Goal: Check status: Check status

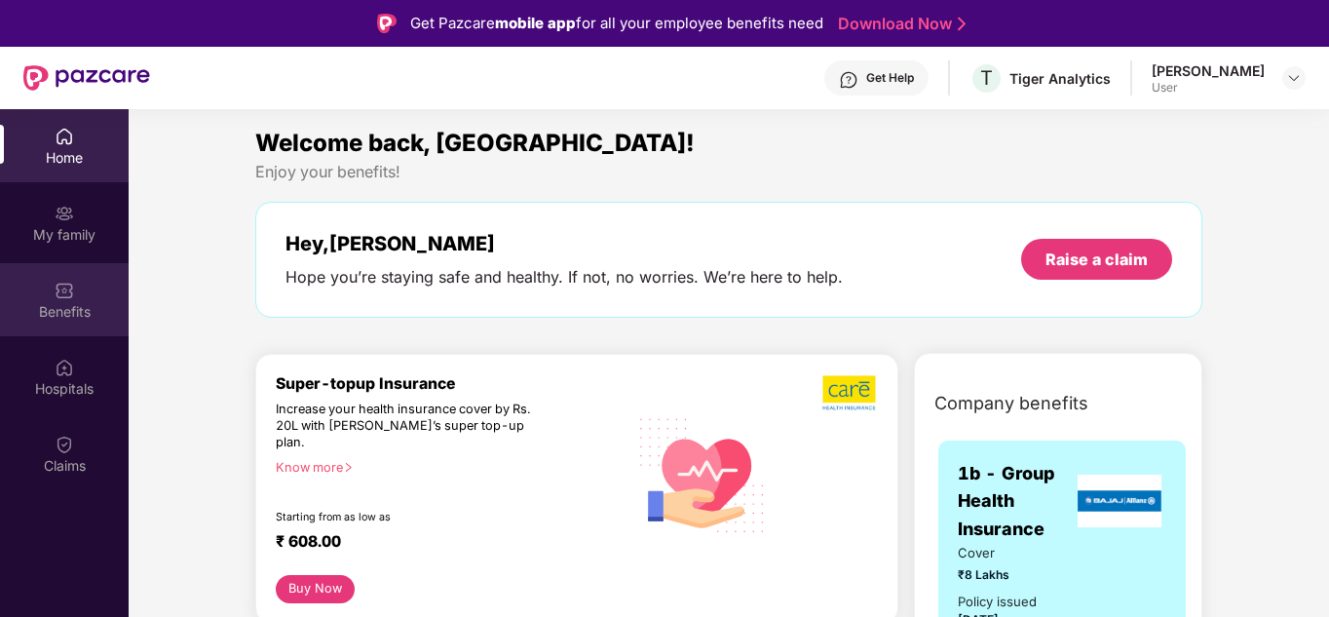
click at [86, 286] on div "Benefits" at bounding box center [64, 299] width 129 height 73
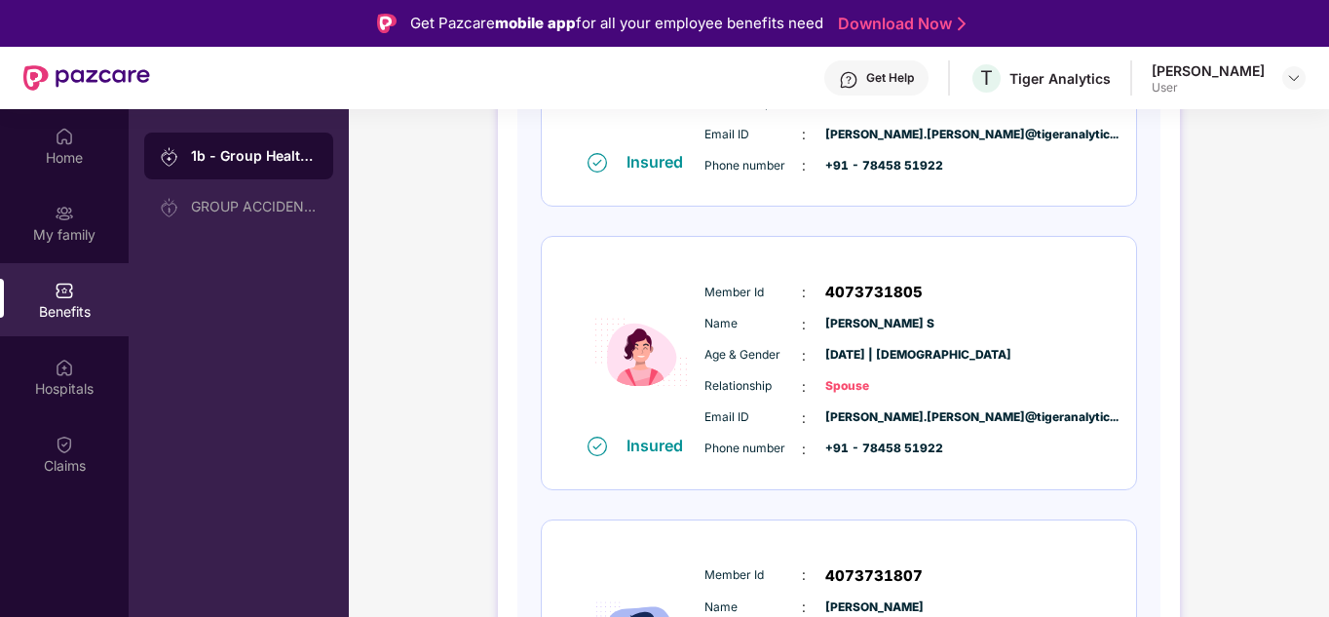
scroll to position [487, 0]
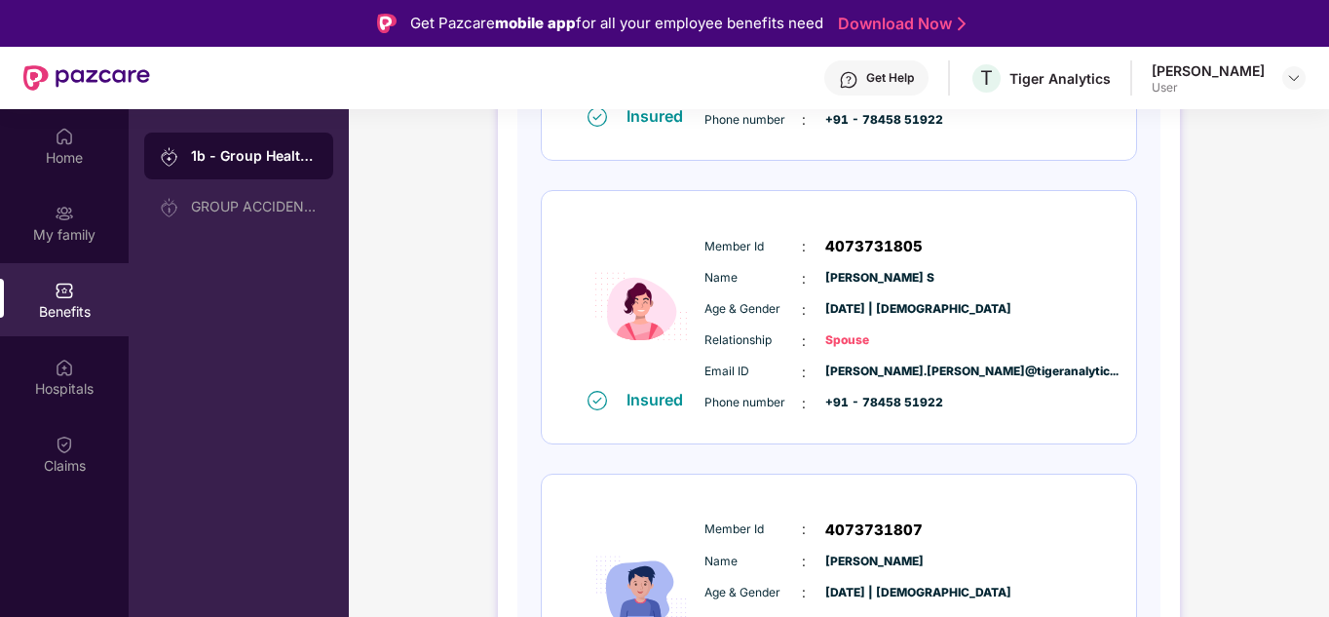
click at [855, 345] on span "Spouse" at bounding box center [873, 340] width 97 height 19
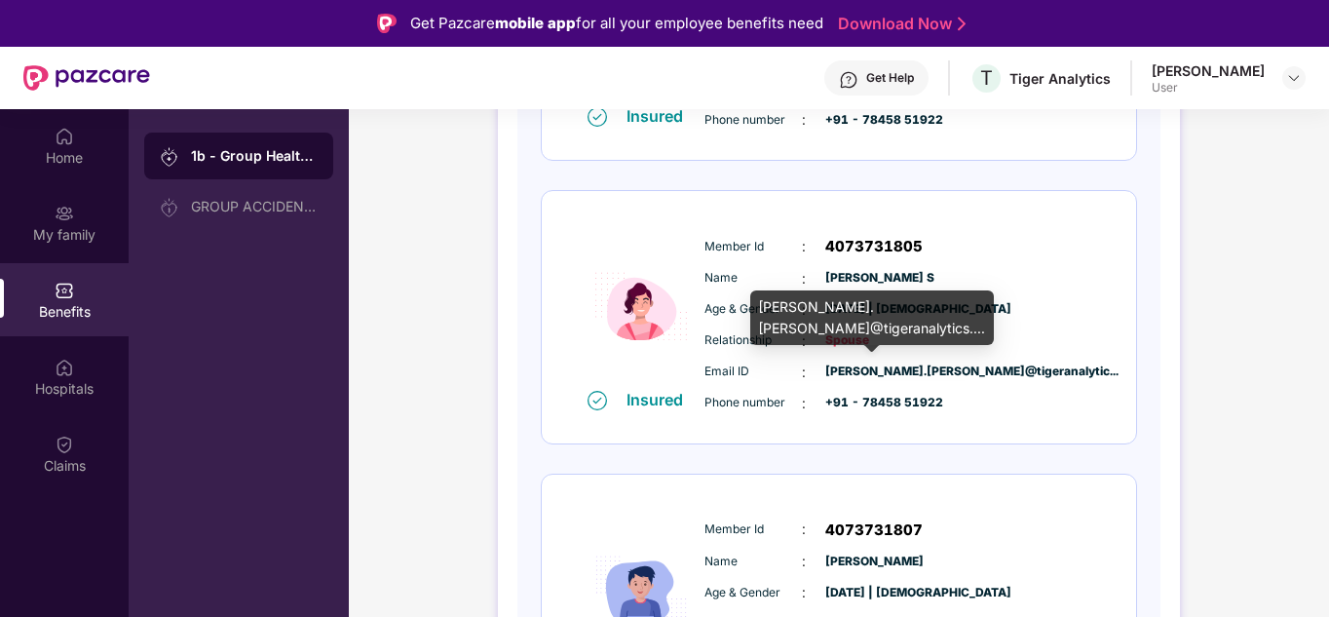
click at [898, 368] on span "manikandan.maria@tigeranalytic..." at bounding box center [873, 371] width 97 height 19
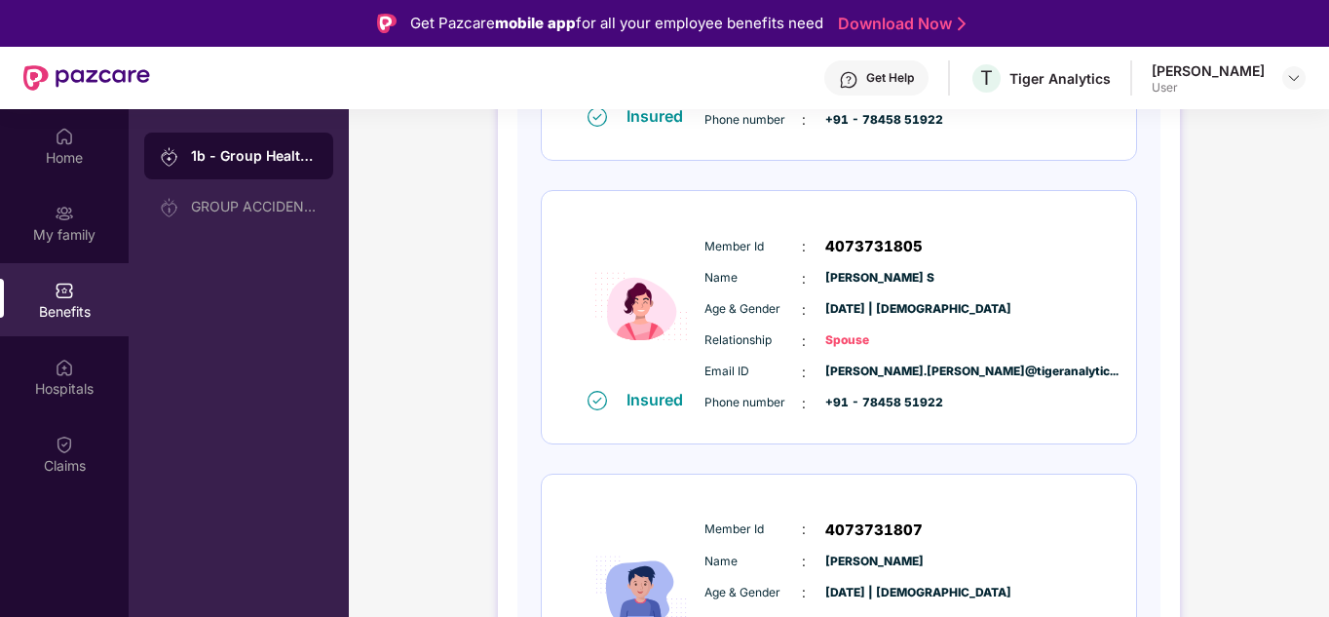
click at [940, 428] on div "Insured Member Id : 4073731805 Name : SURIYAKALA S Age & Gender : 19 Feb 1991 |…" at bounding box center [839, 317] width 594 height 252
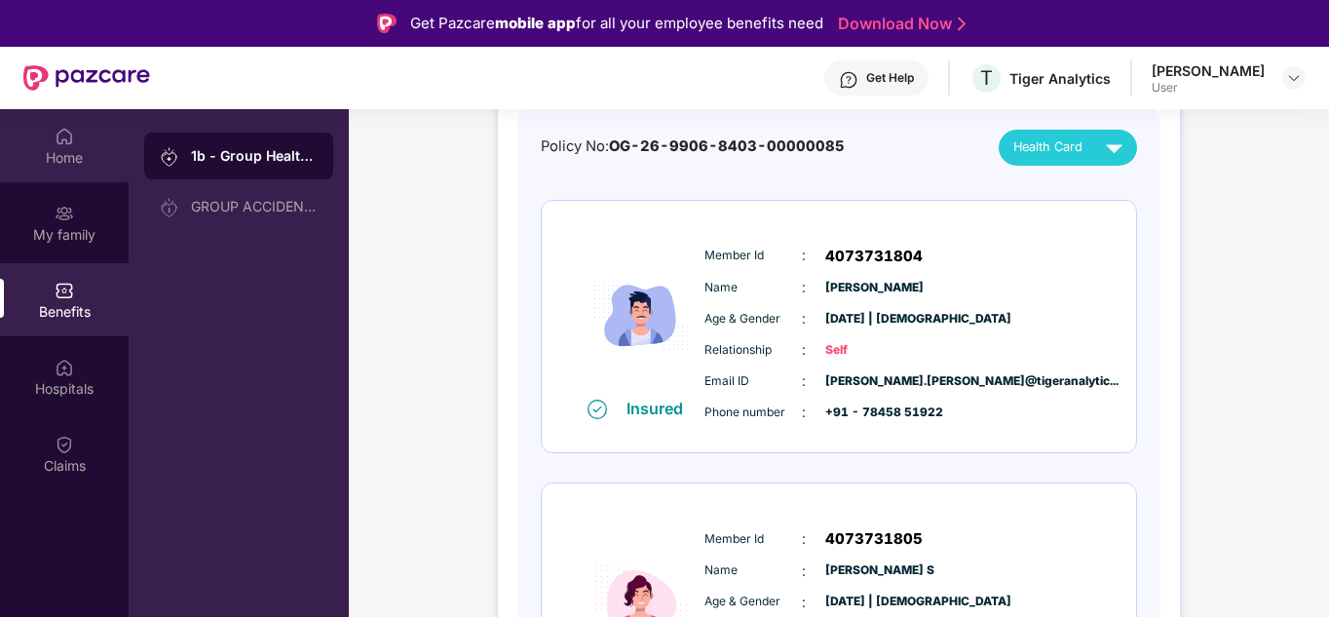
click at [66, 154] on div "Home" at bounding box center [64, 157] width 129 height 19
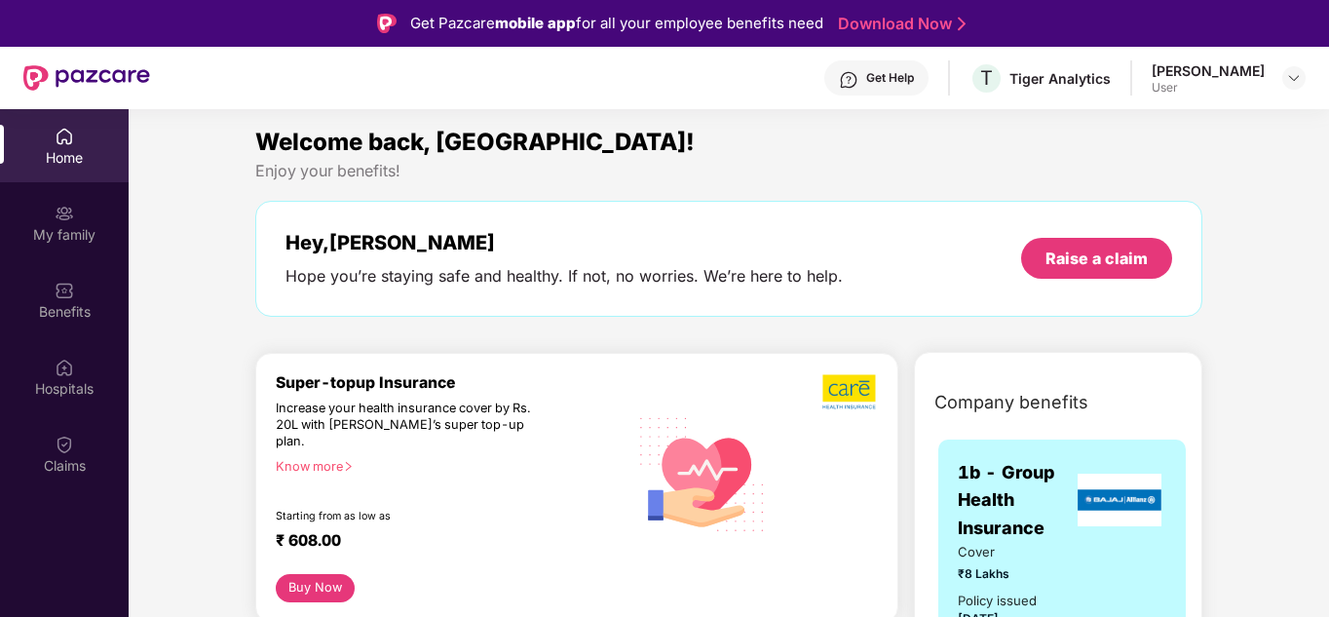
scroll to position [0, 0]
click at [536, 279] on div "Hope you’re staying safe and healthy. If not, no worries. We’re here to help." at bounding box center [563, 277] width 557 height 20
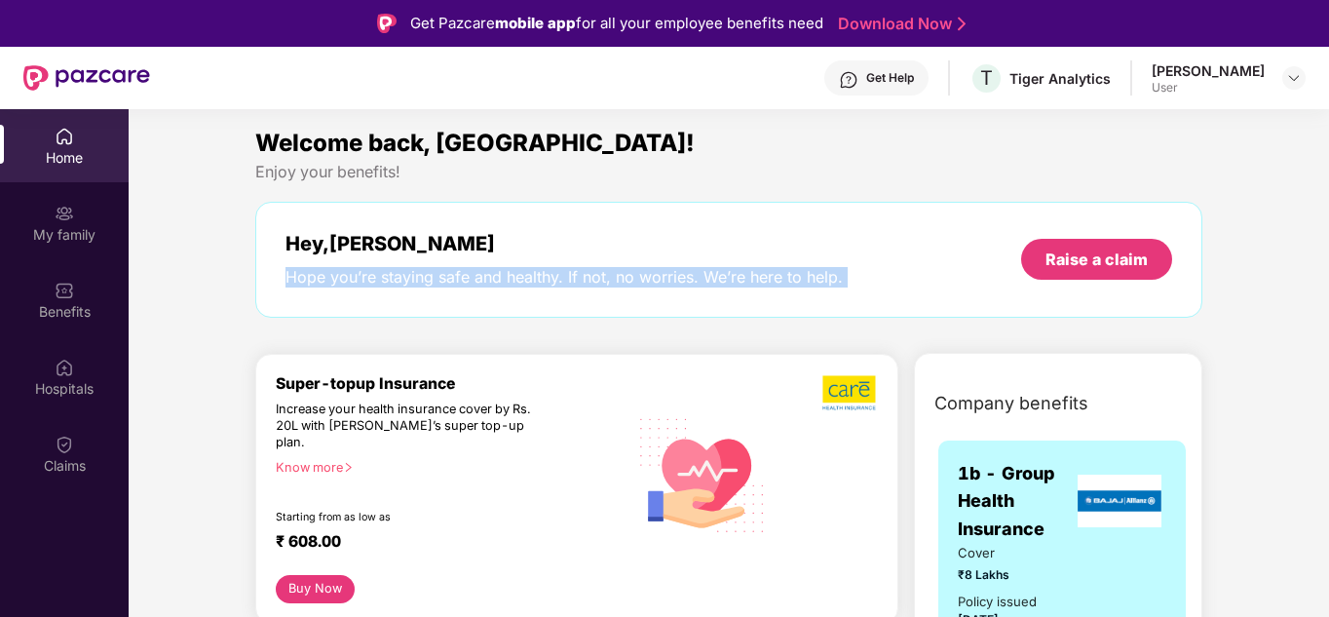
click at [536, 279] on div "Hope you’re staying safe and healthy. If not, no worries. We’re here to help." at bounding box center [563, 277] width 557 height 20
click at [556, 275] on div "Hope you’re staying safe and healthy. If not, no worries. We’re here to help." at bounding box center [563, 277] width 557 height 20
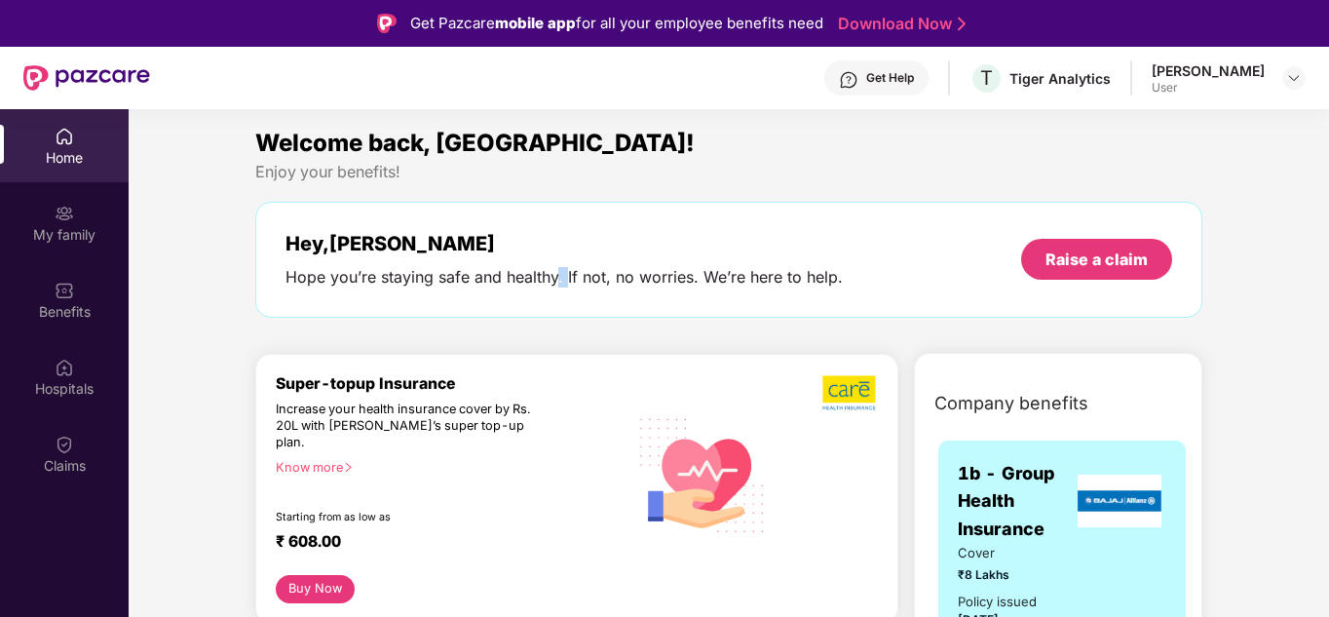
click at [556, 275] on div "Hope you’re staying safe and healthy. If not, no worries. We’re here to help." at bounding box center [563, 277] width 557 height 20
click at [530, 288] on div "Hey, Manikandan Hope you’re staying safe and healthy. If not, no worries. We’re…" at bounding box center [728, 260] width 947 height 116
